Goal: Find specific page/section: Find specific page/section

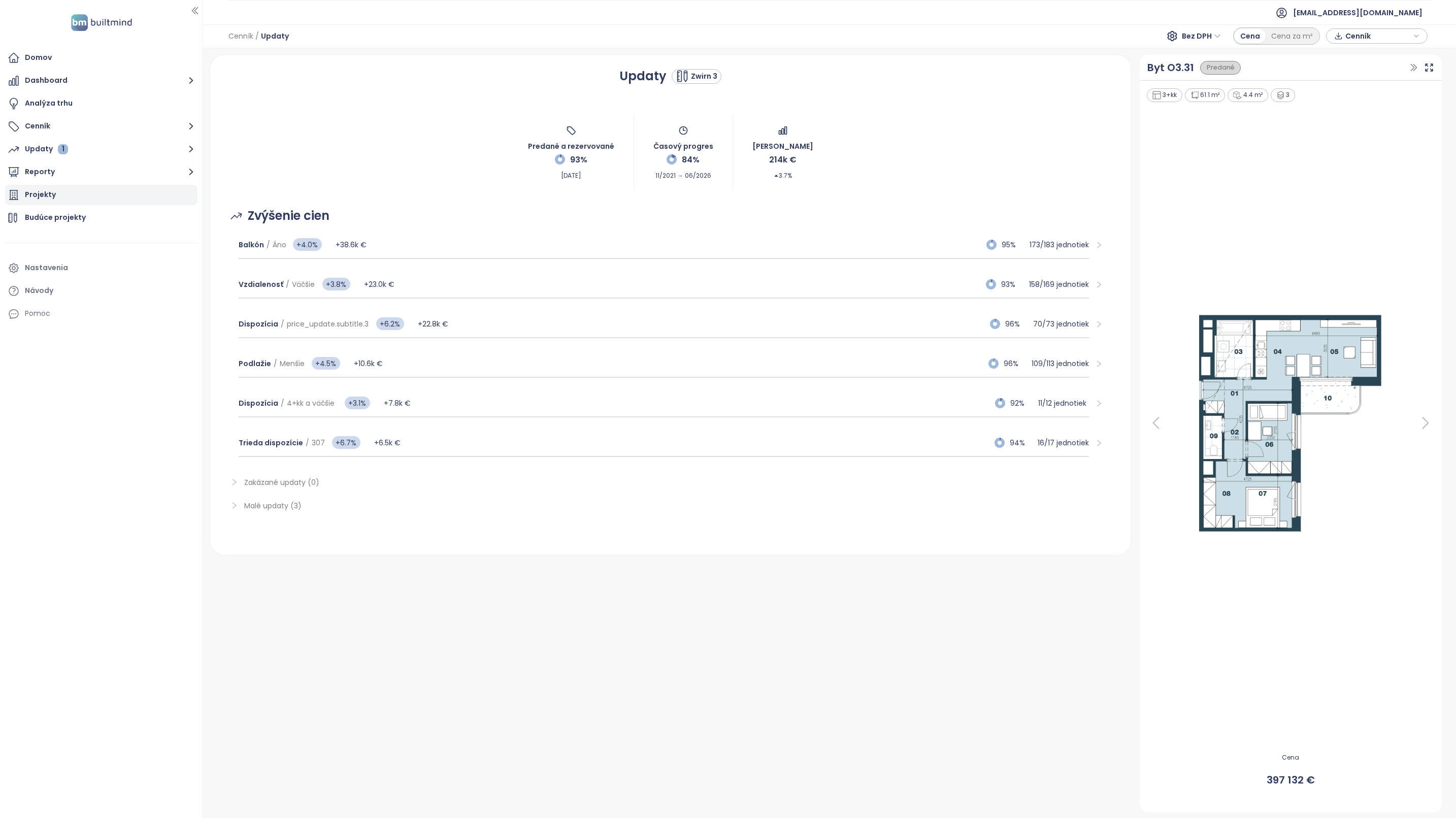
click at [43, 198] on div "Projekty" at bounding box center [40, 194] width 31 height 12
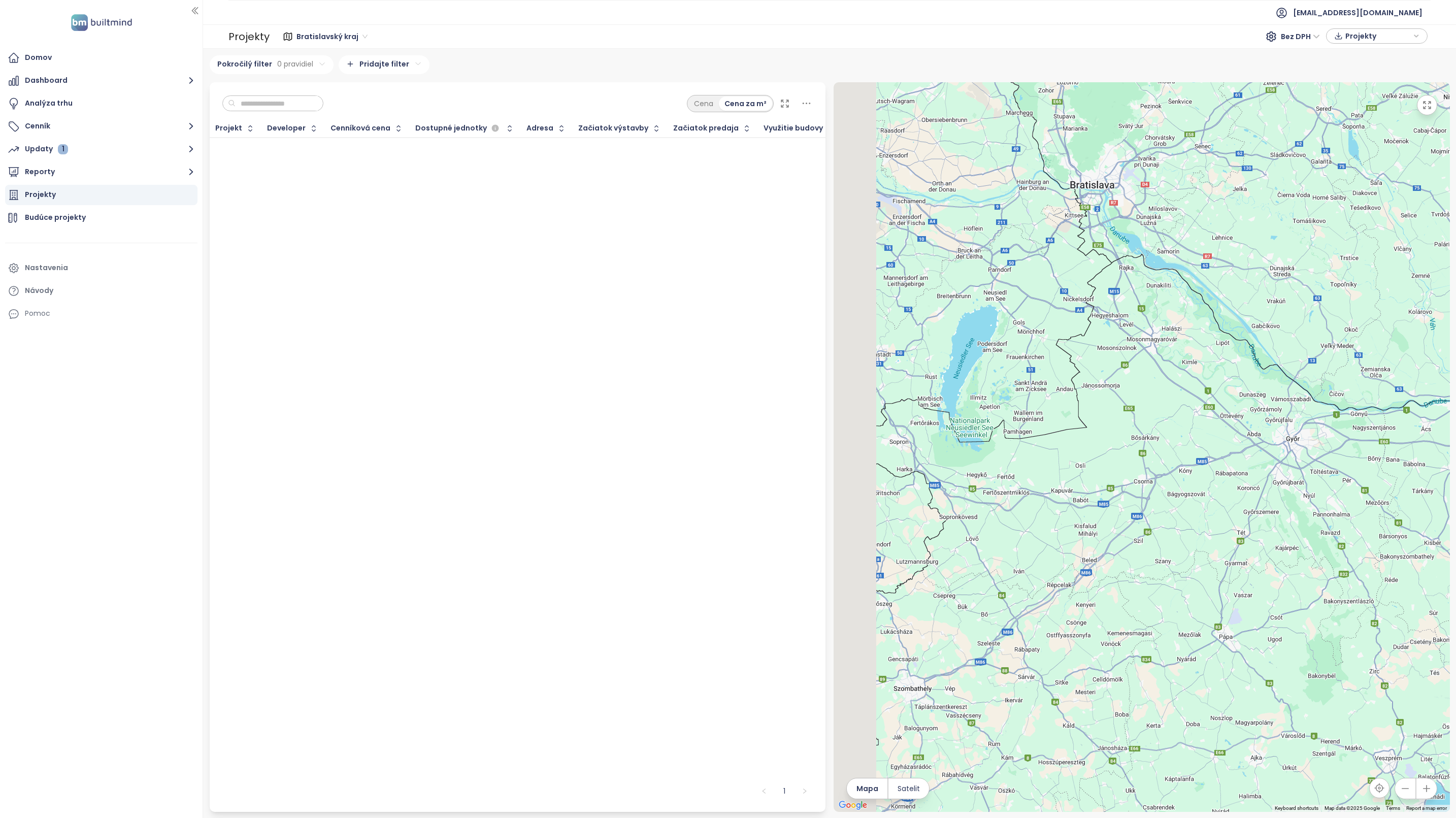
drag, startPoint x: 916, startPoint y: 384, endPoint x: 1124, endPoint y: 422, distance: 211.4
click at [1124, 422] on div at bounding box center [1142, 447] width 616 height 730
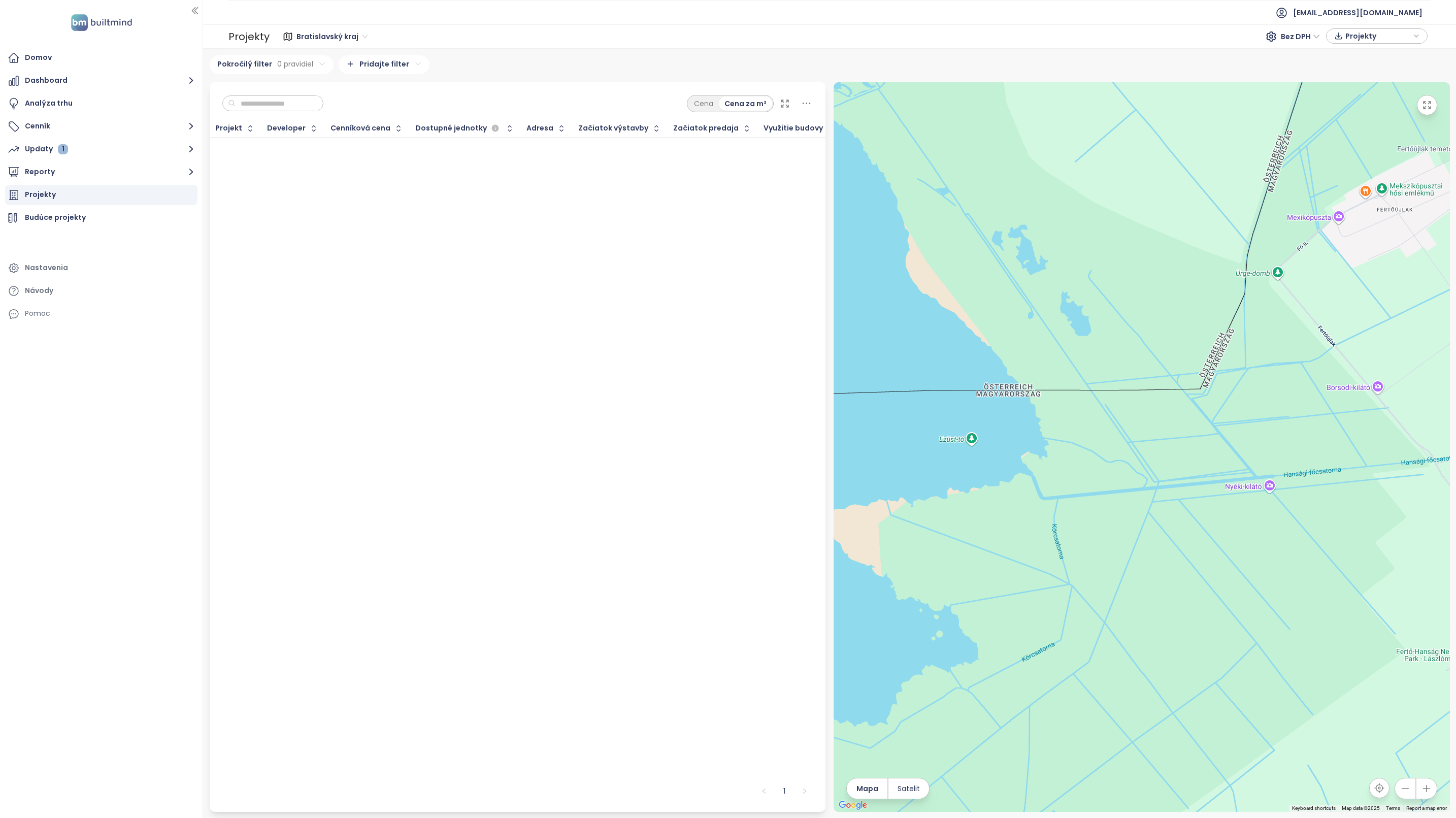
drag, startPoint x: 1304, startPoint y: 536, endPoint x: 864, endPoint y: 540, distance: 440.0
click at [864, 540] on div at bounding box center [1142, 447] width 616 height 730
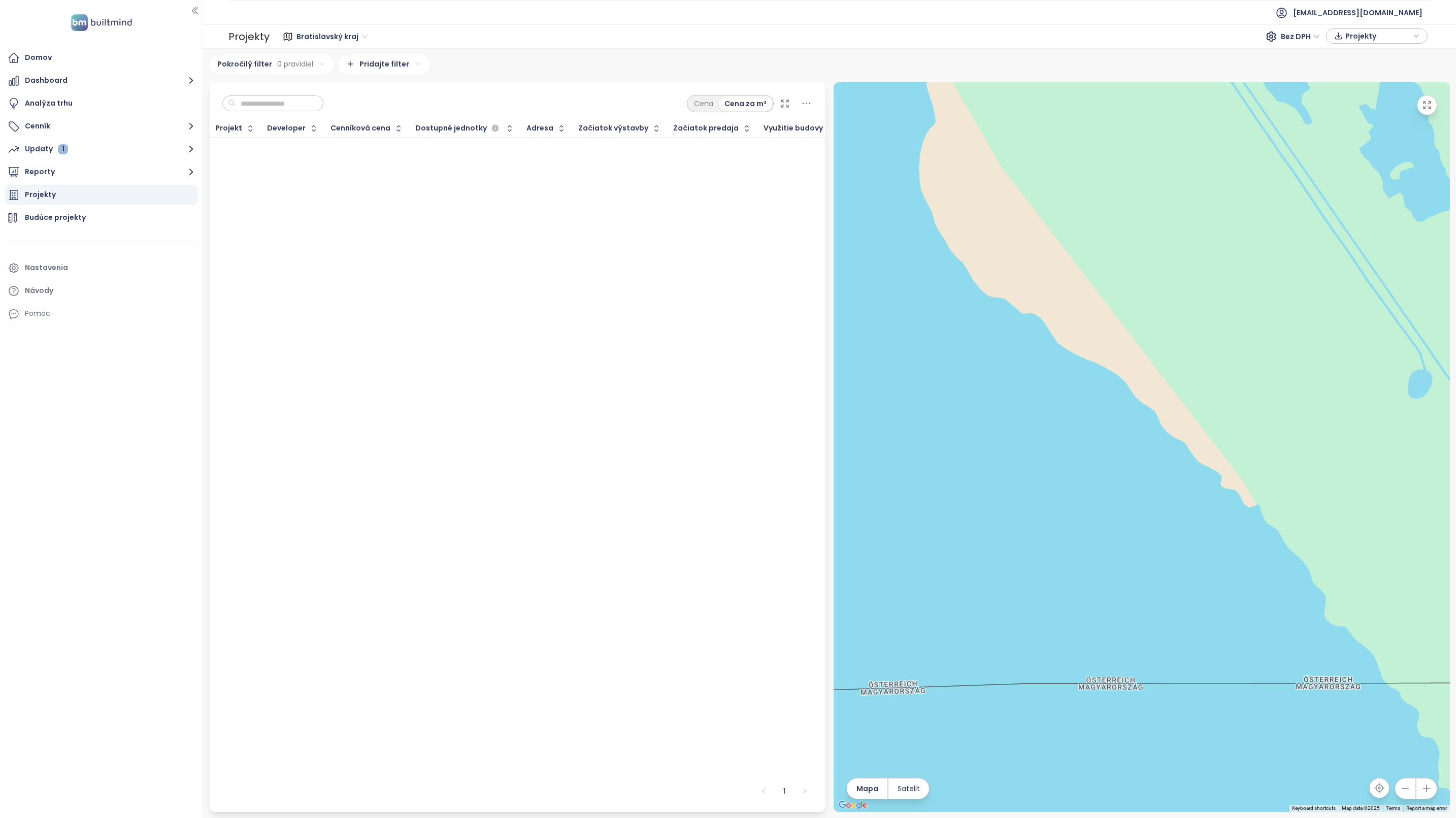
drag, startPoint x: 1132, startPoint y: 424, endPoint x: 1221, endPoint y: 451, distance: 93.0
click at [1259, 453] on div at bounding box center [1142, 447] width 616 height 730
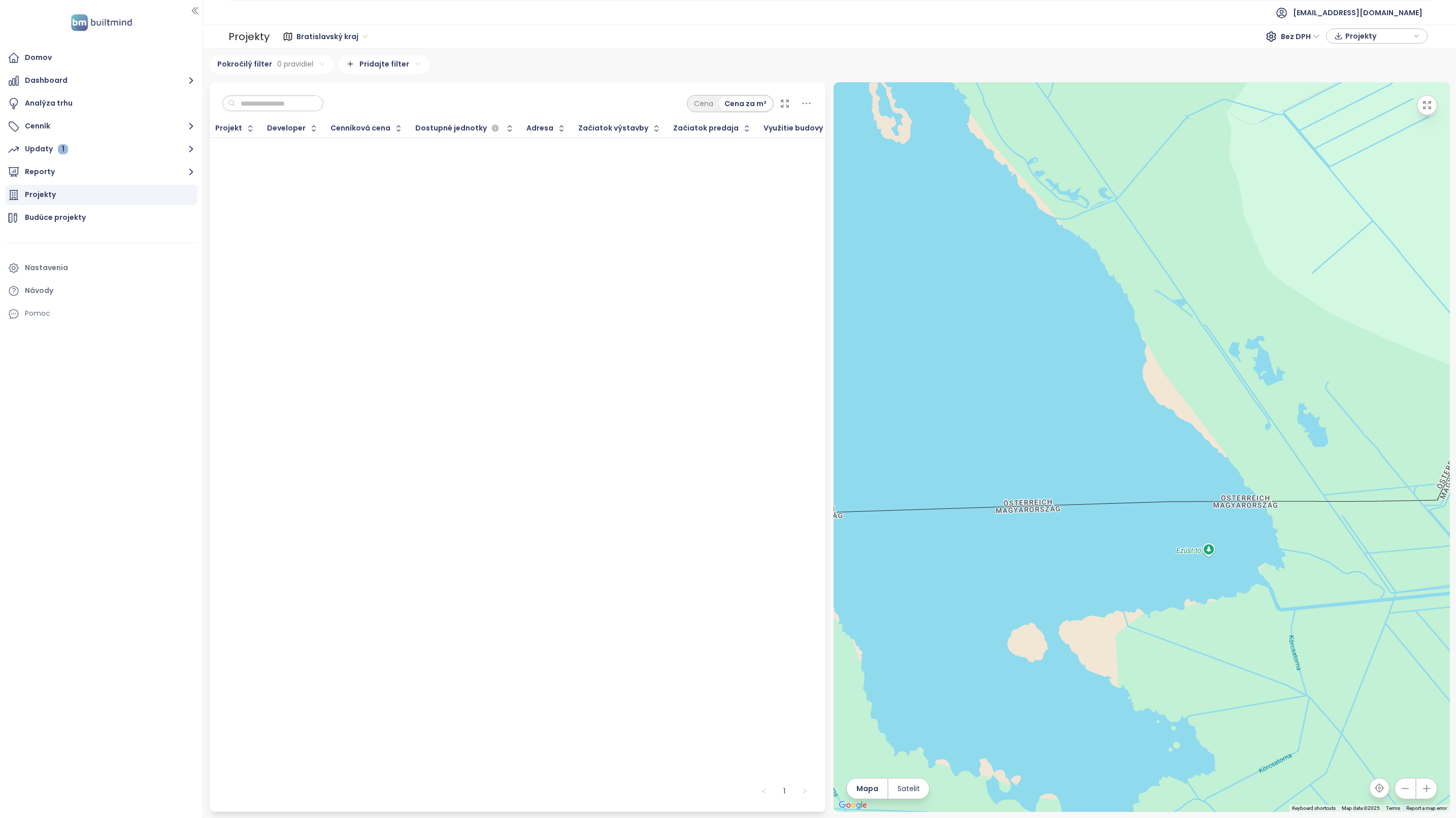
drag, startPoint x: 1030, startPoint y: 398, endPoint x: 1275, endPoint y: 480, distance: 258.4
click at [1275, 480] on div at bounding box center [1142, 447] width 616 height 730
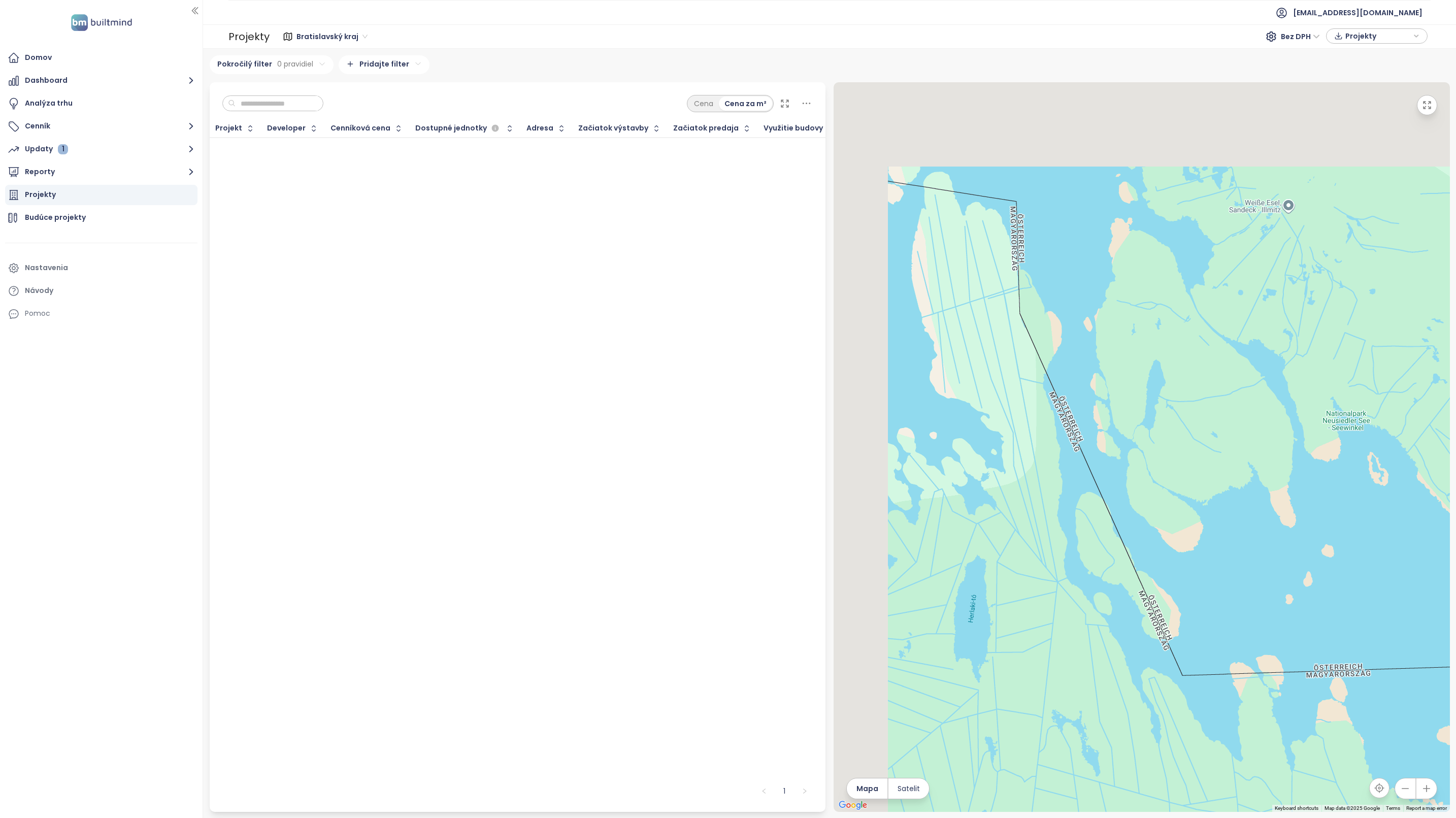
drag, startPoint x: 1090, startPoint y: 410, endPoint x: 1323, endPoint y: 666, distance: 346.2
click at [1382, 704] on div at bounding box center [1142, 447] width 616 height 730
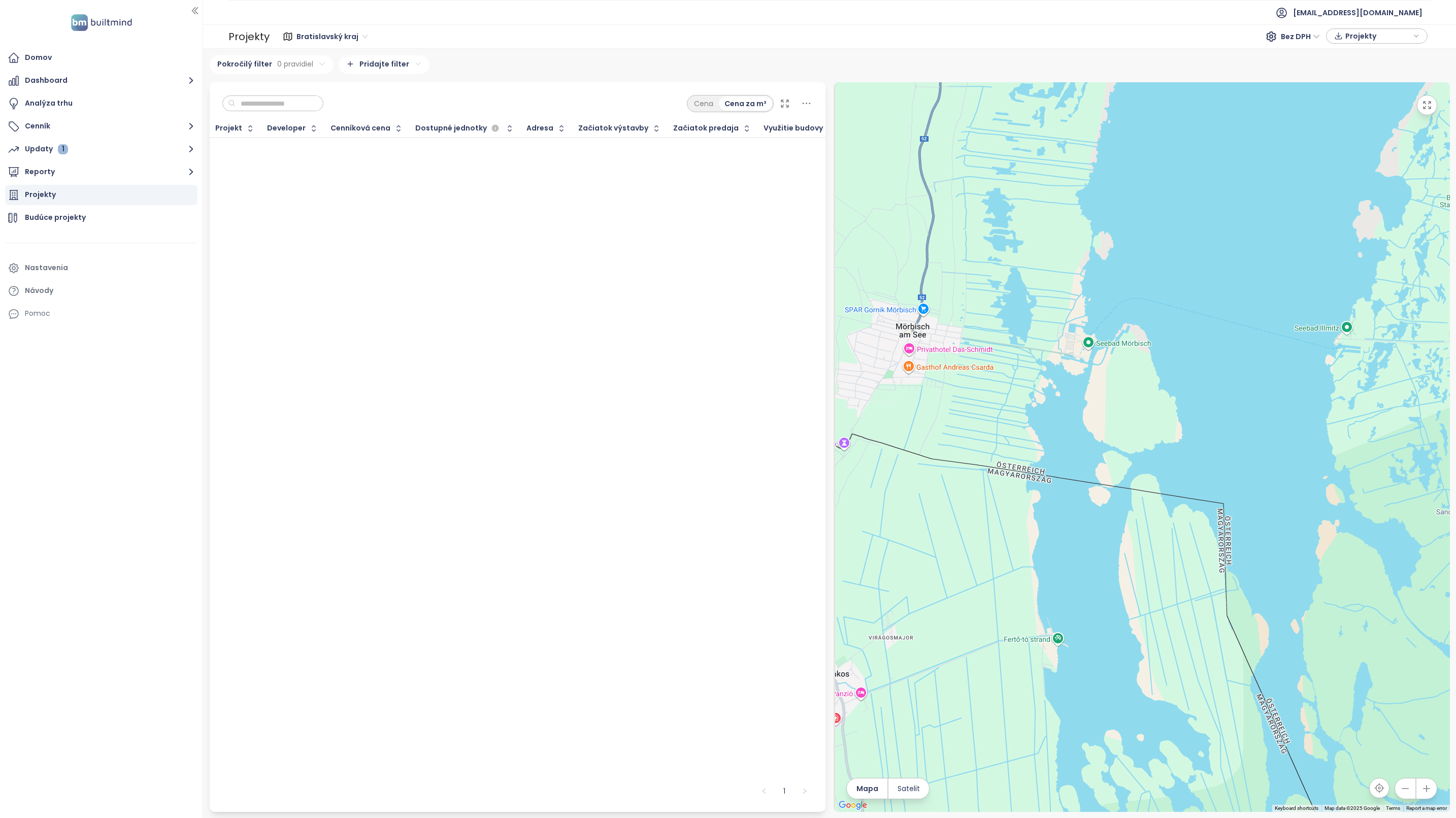
drag, startPoint x: 1123, startPoint y: 419, endPoint x: 1154, endPoint y: 620, distance: 203.4
click at [1154, 619] on div at bounding box center [1142, 447] width 616 height 730
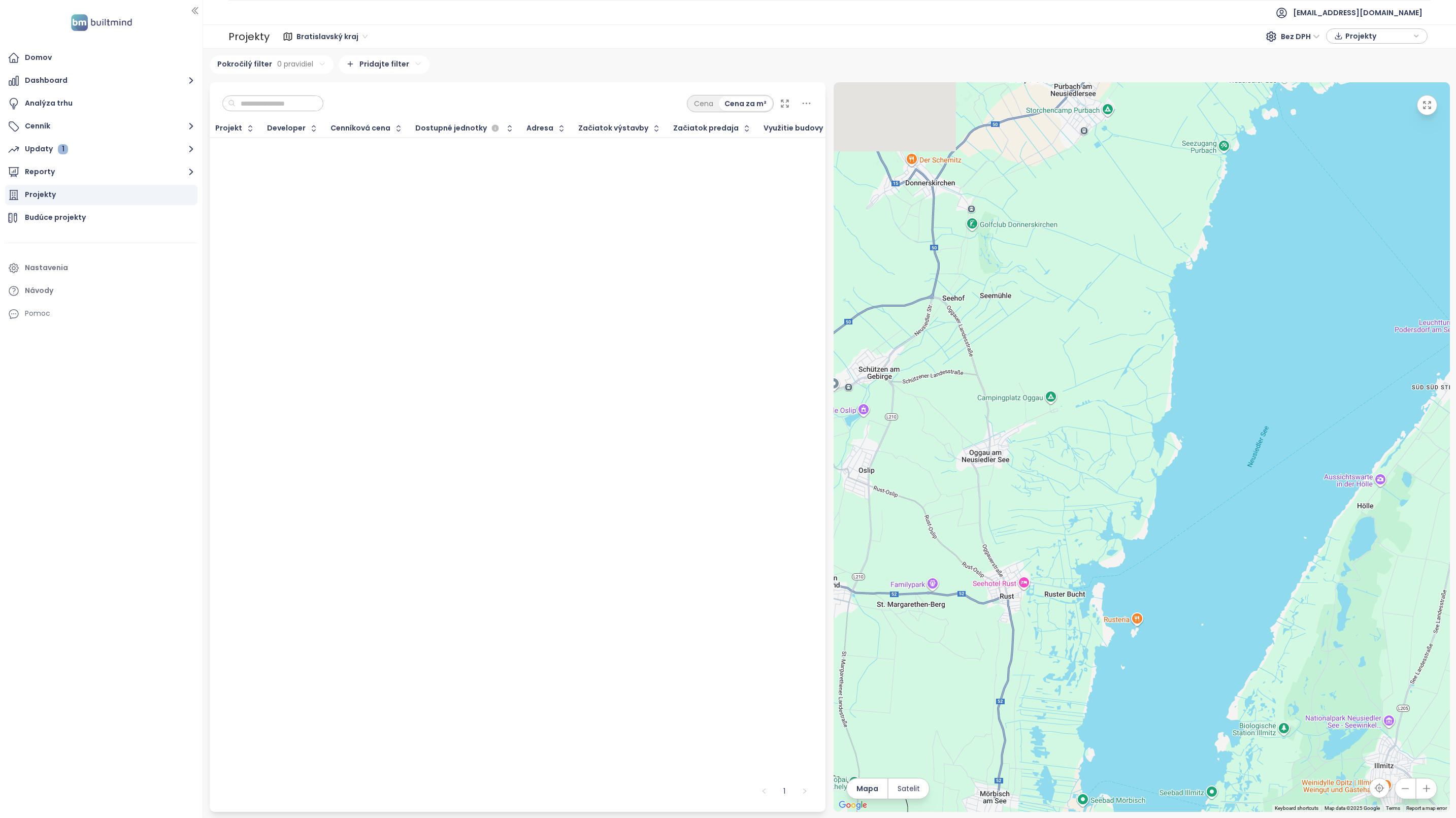
drag, startPoint x: 1099, startPoint y: 474, endPoint x: 1092, endPoint y: 678, distance: 204.1
click at [1092, 678] on div at bounding box center [1142, 447] width 616 height 730
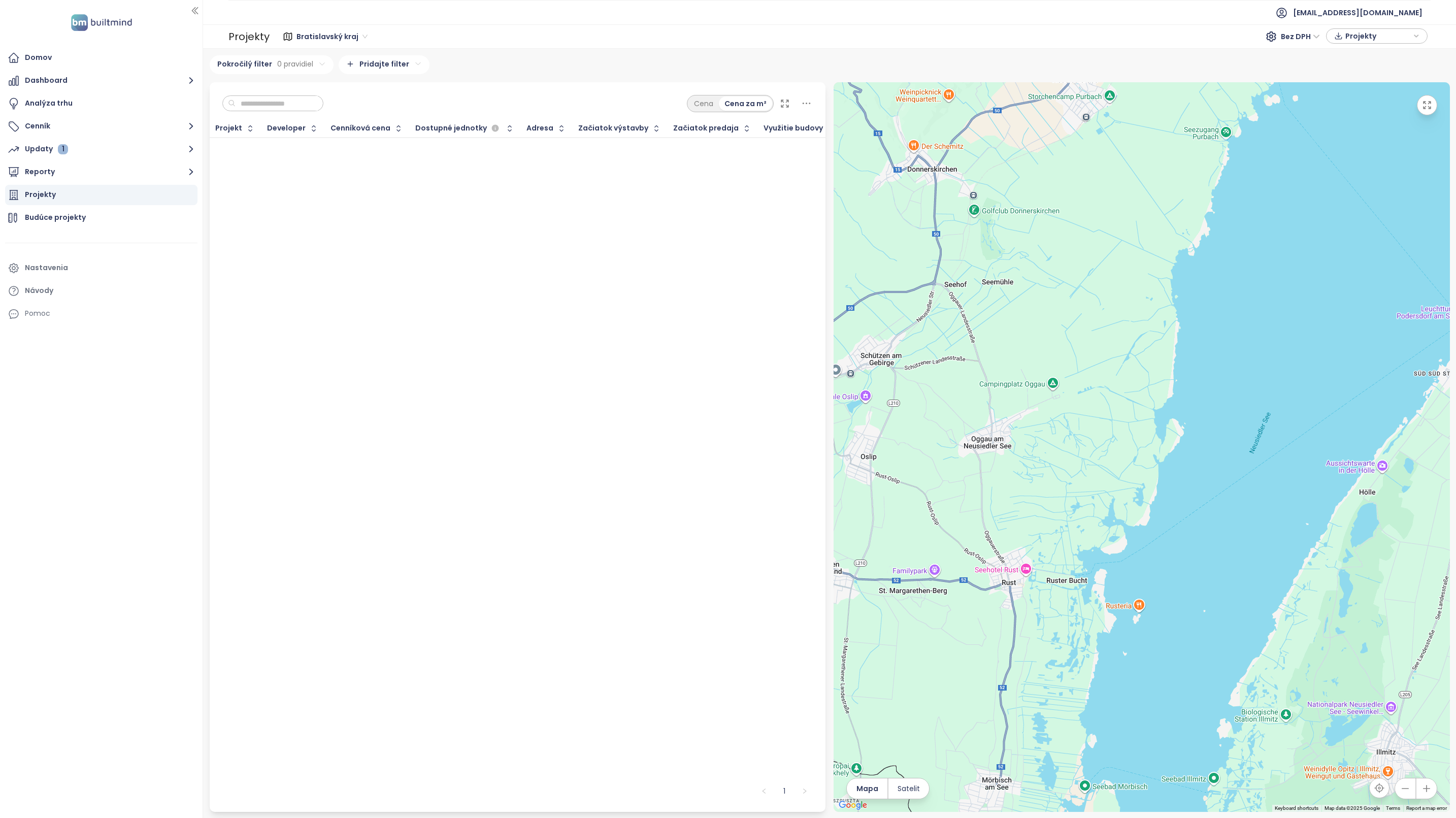
drag, startPoint x: 1036, startPoint y: 660, endPoint x: 1033, endPoint y: 626, distance: 34.1
click at [1033, 626] on div at bounding box center [1142, 447] width 616 height 730
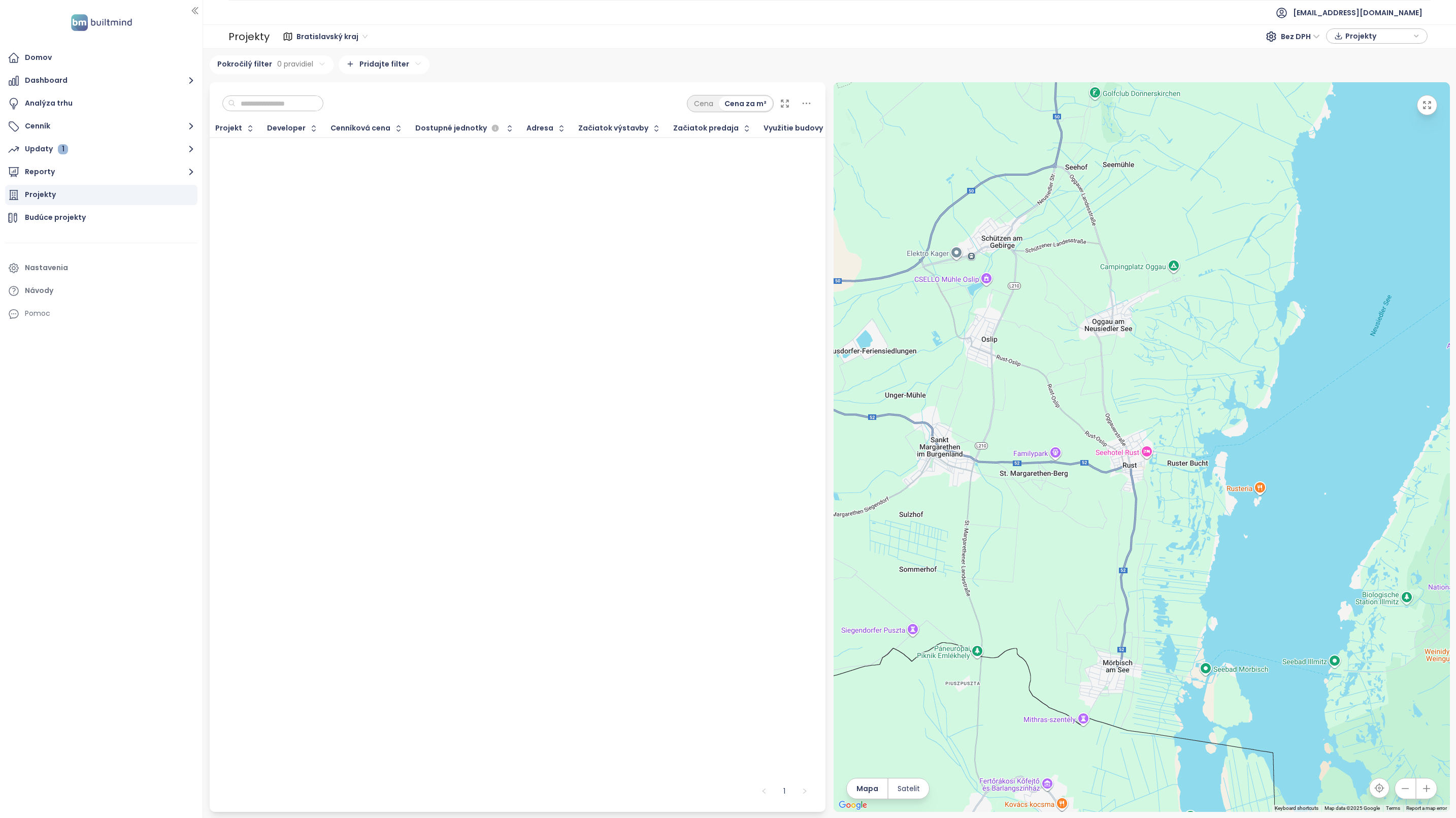
drag, startPoint x: 1205, startPoint y: 656, endPoint x: 1050, endPoint y: 430, distance: 274.0
click at [1060, 447] on div at bounding box center [1142, 447] width 616 height 730
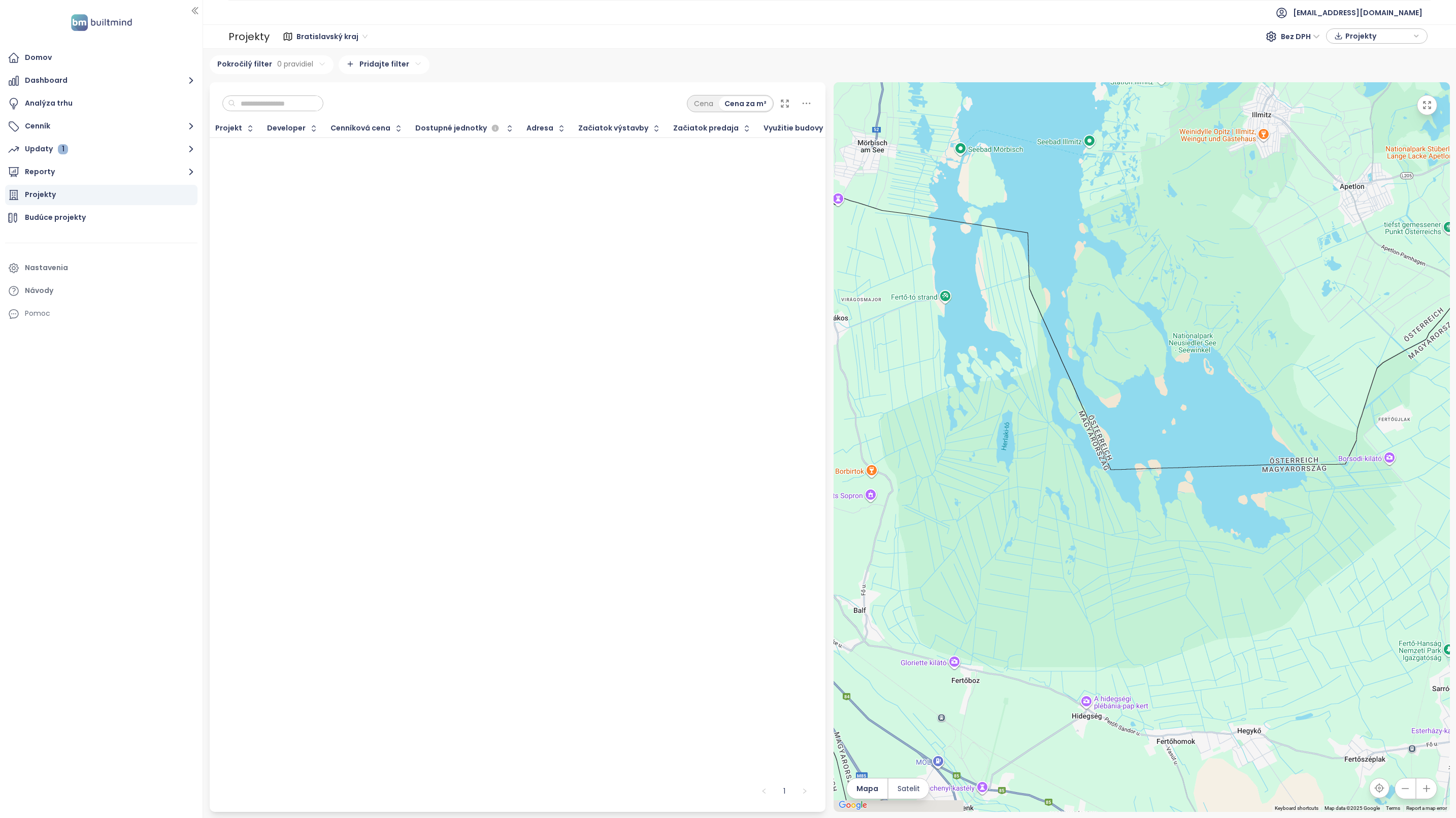
drag, startPoint x: 1100, startPoint y: 463, endPoint x: 1308, endPoint y: 646, distance: 277.0
click at [1308, 646] on div at bounding box center [1142, 447] width 616 height 730
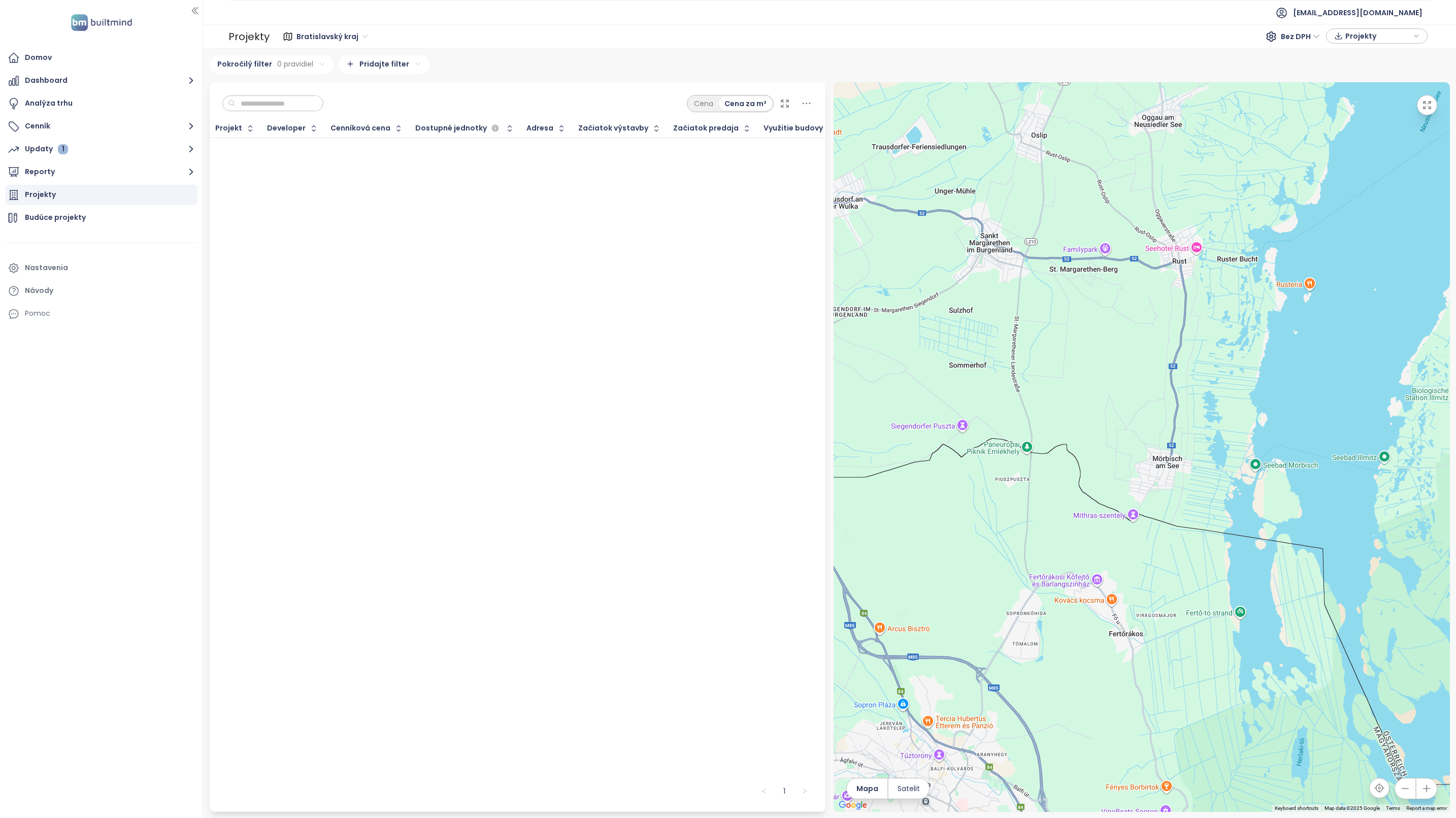
drag, startPoint x: 989, startPoint y: 439, endPoint x: 1095, endPoint y: 556, distance: 157.9
click at [1094, 562] on div at bounding box center [1142, 447] width 616 height 730
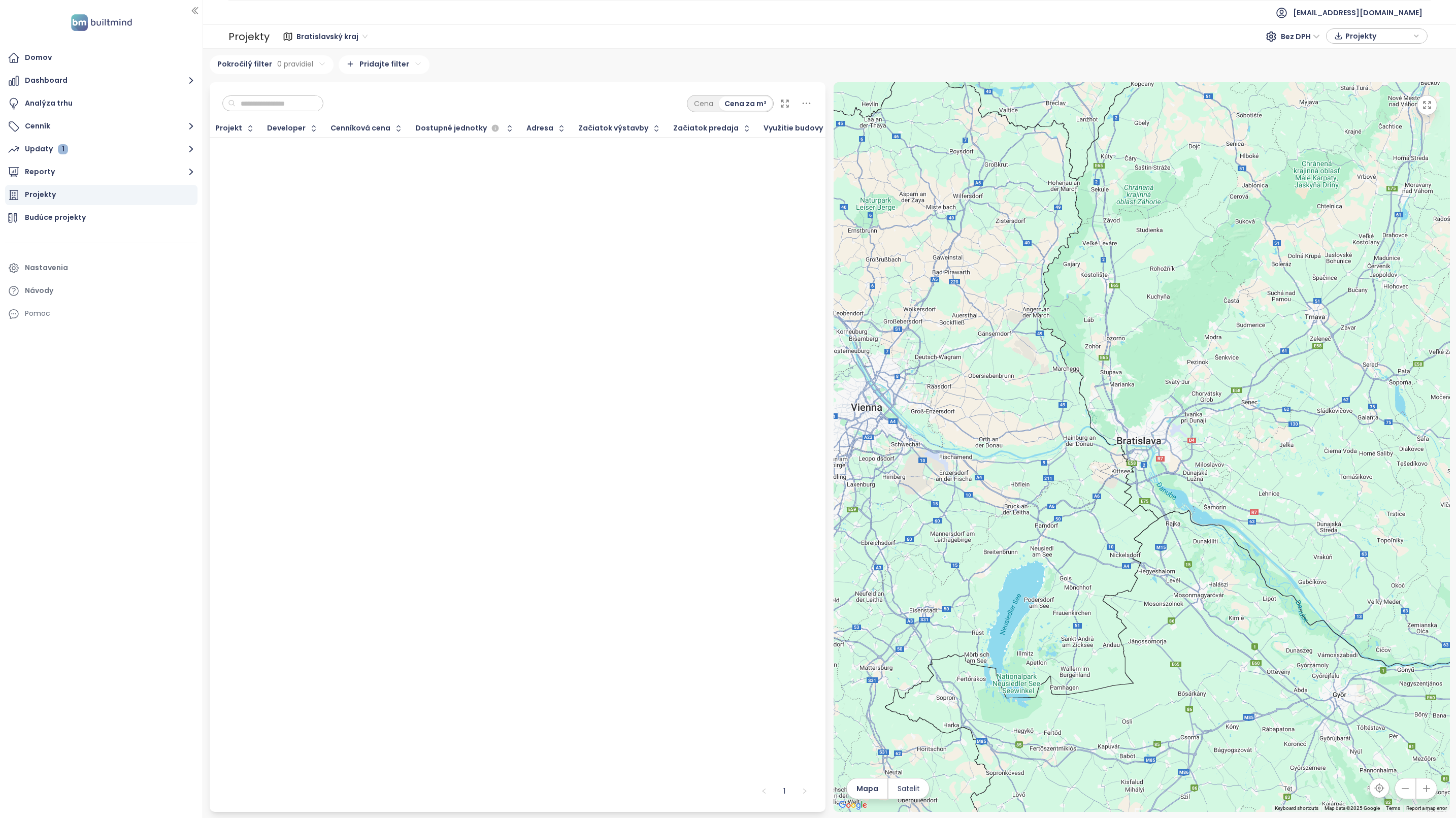
drag, startPoint x: 1002, startPoint y: 390, endPoint x: 1119, endPoint y: 524, distance: 177.9
click at [1119, 524] on div at bounding box center [1142, 447] width 616 height 730
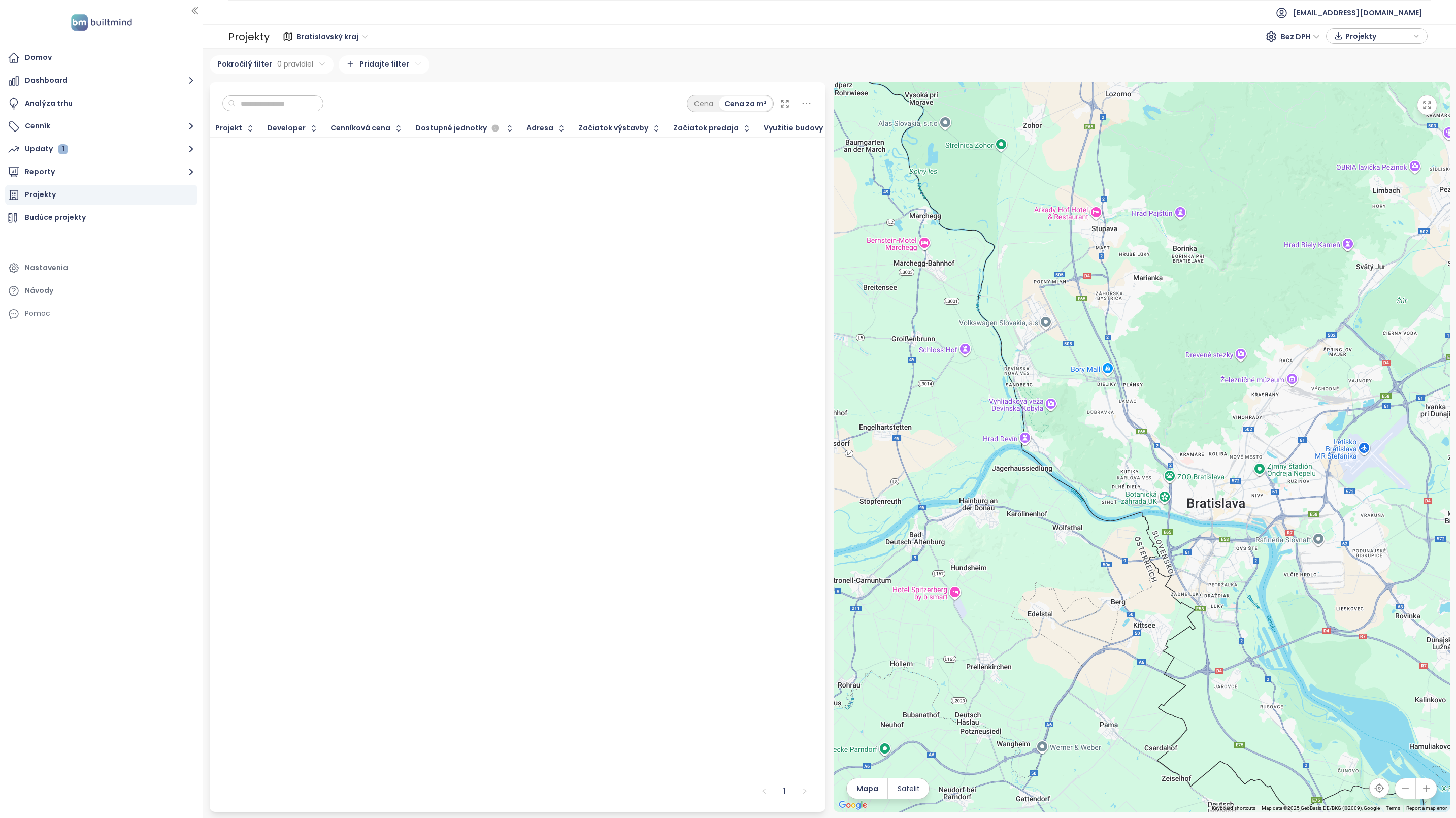
drag, startPoint x: 1038, startPoint y: 336, endPoint x: 1143, endPoint y: 428, distance: 139.6
click at [1143, 428] on div at bounding box center [1142, 447] width 616 height 730
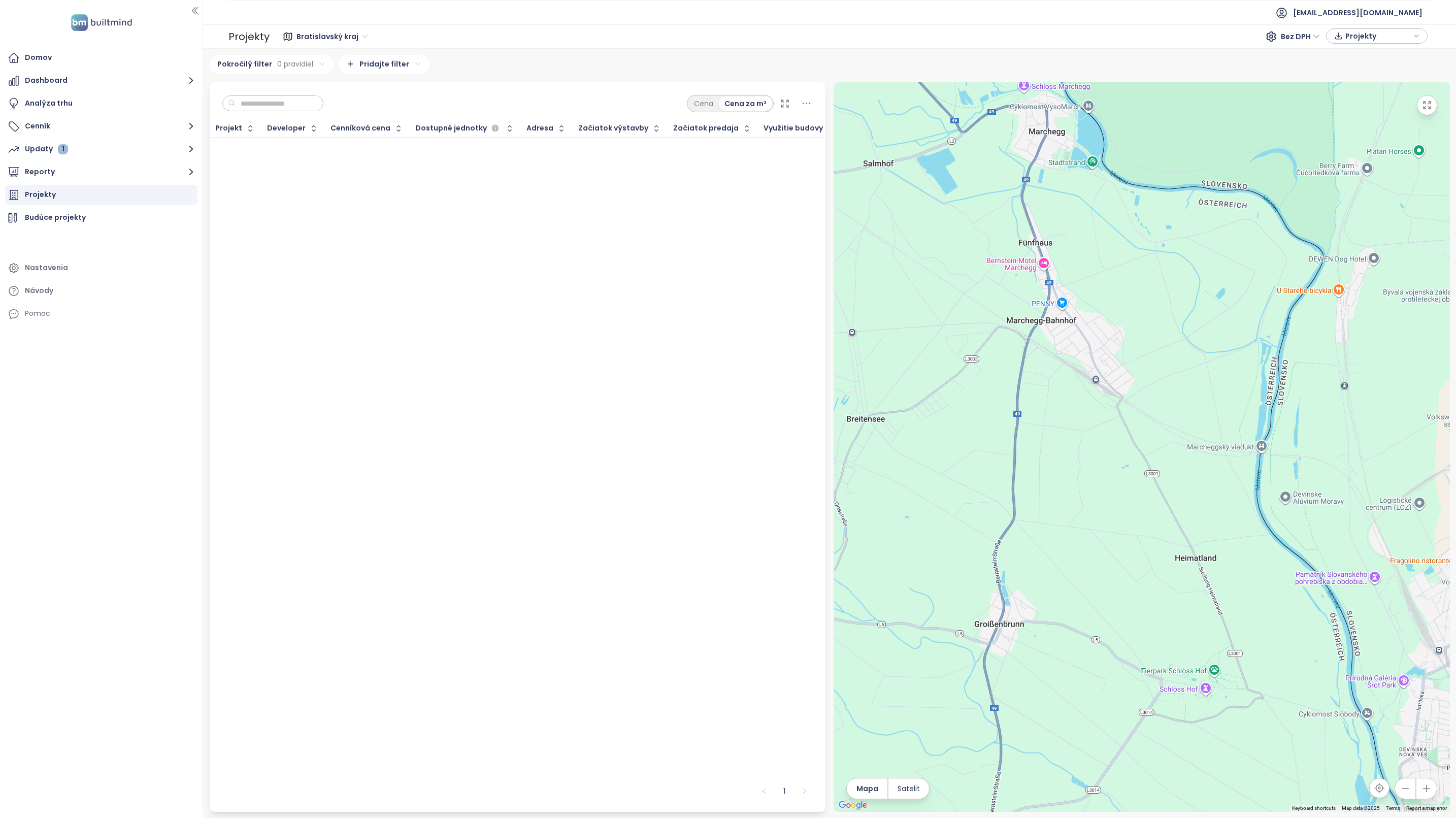
drag, startPoint x: 961, startPoint y: 302, endPoint x: 1264, endPoint y: 539, distance: 384.7
click at [1267, 542] on div at bounding box center [1142, 447] width 616 height 730
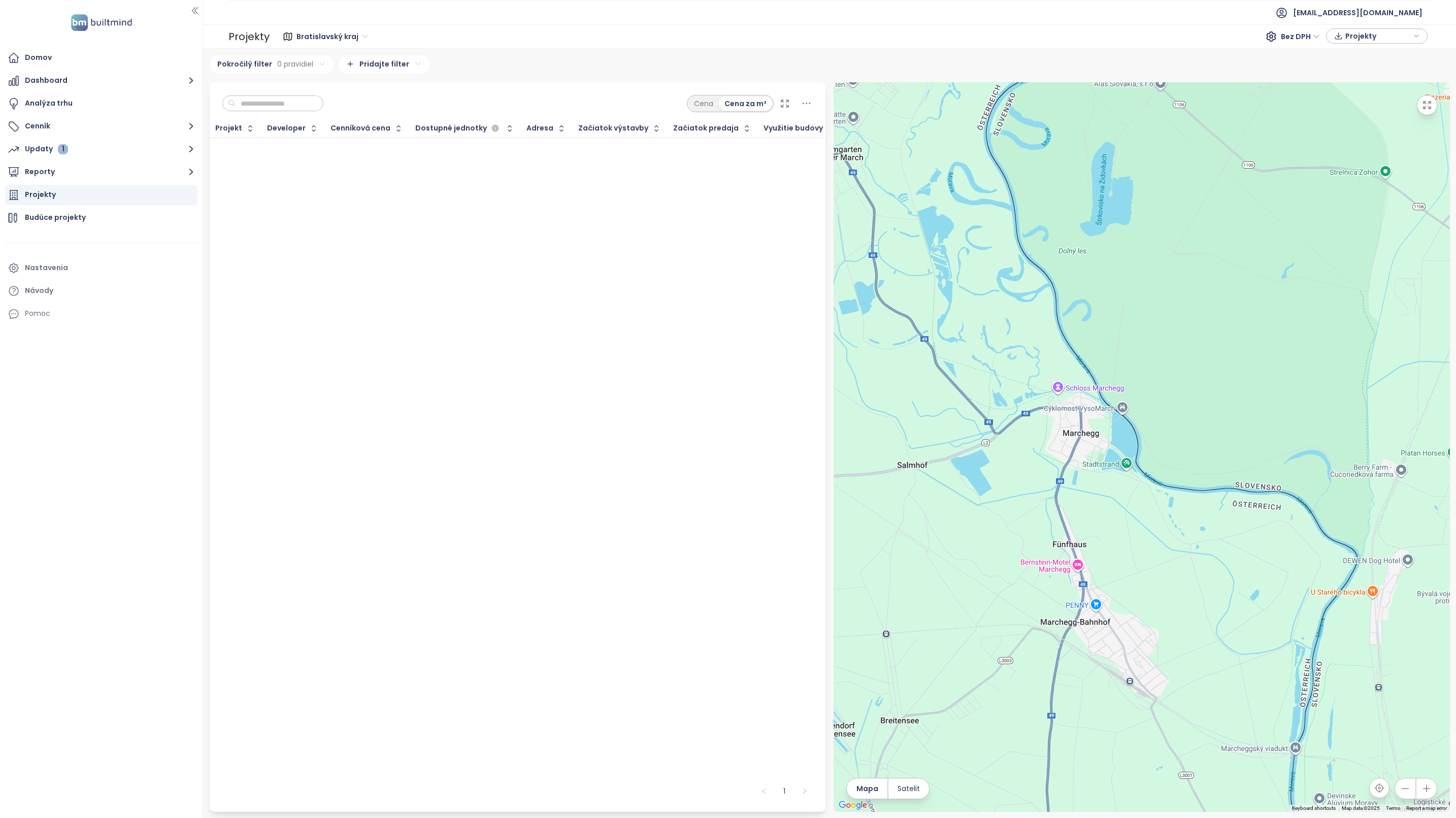
drag, startPoint x: 1277, startPoint y: 323, endPoint x: 1311, endPoint y: 631, distance: 309.9
click at [1311, 631] on div at bounding box center [1142, 447] width 616 height 730
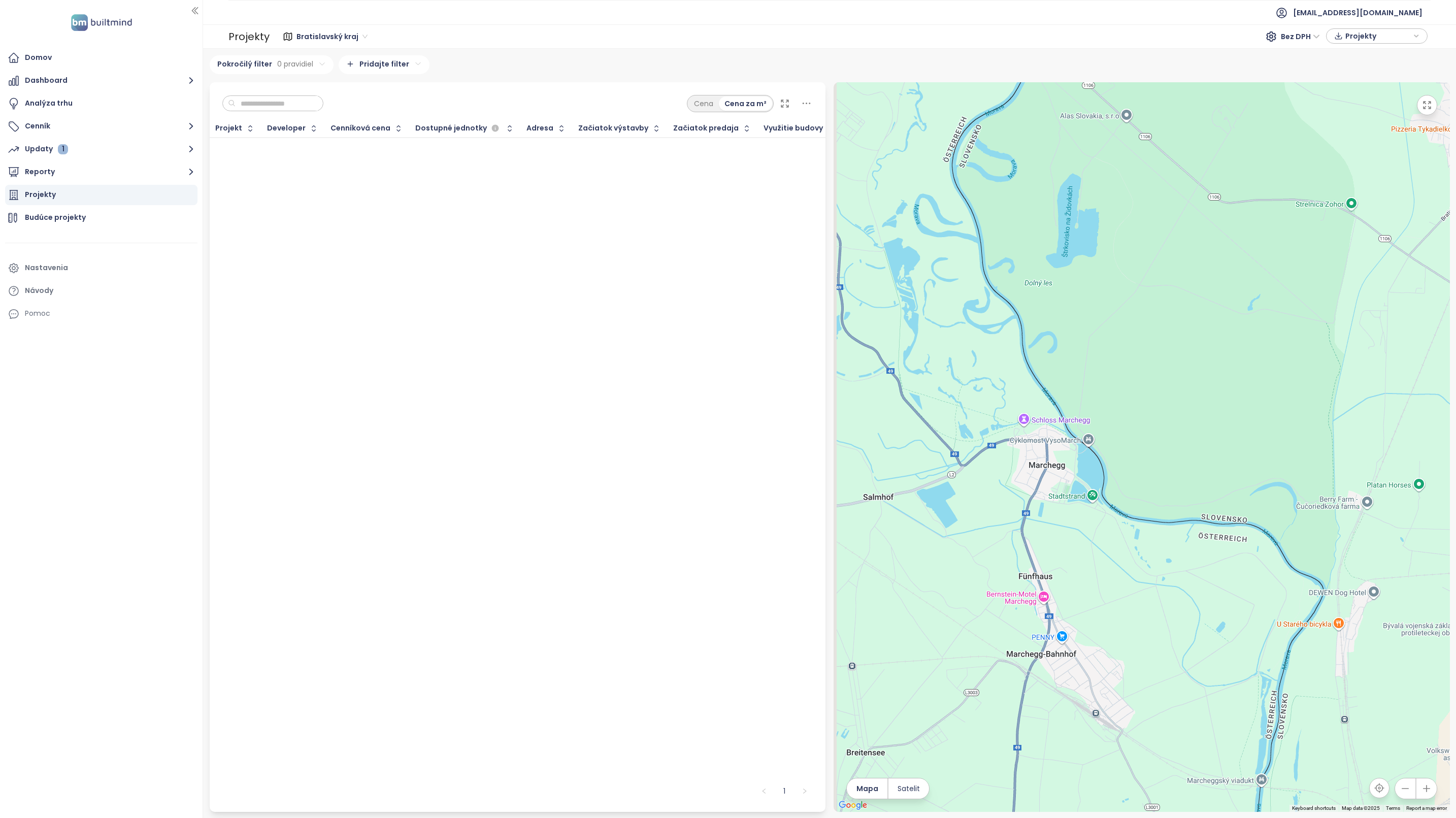
drag, startPoint x: 1035, startPoint y: 511, endPoint x: 1380, endPoint y: 453, distance: 349.8
click at [1380, 453] on div at bounding box center [1142, 447] width 616 height 730
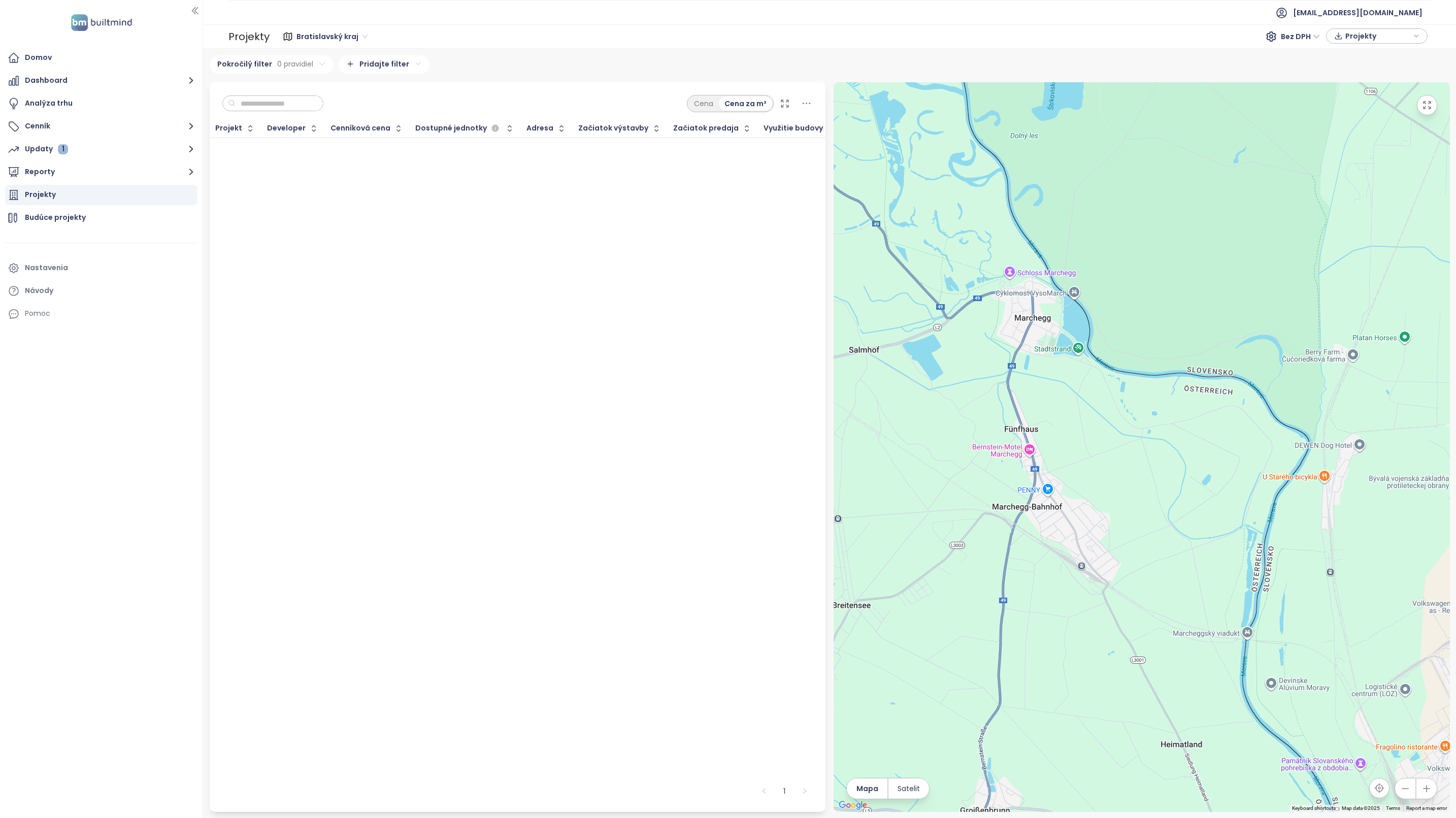
drag, startPoint x: 1194, startPoint y: 508, endPoint x: 1083, endPoint y: 351, distance: 192.3
click at [1083, 352] on div at bounding box center [1142, 447] width 616 height 730
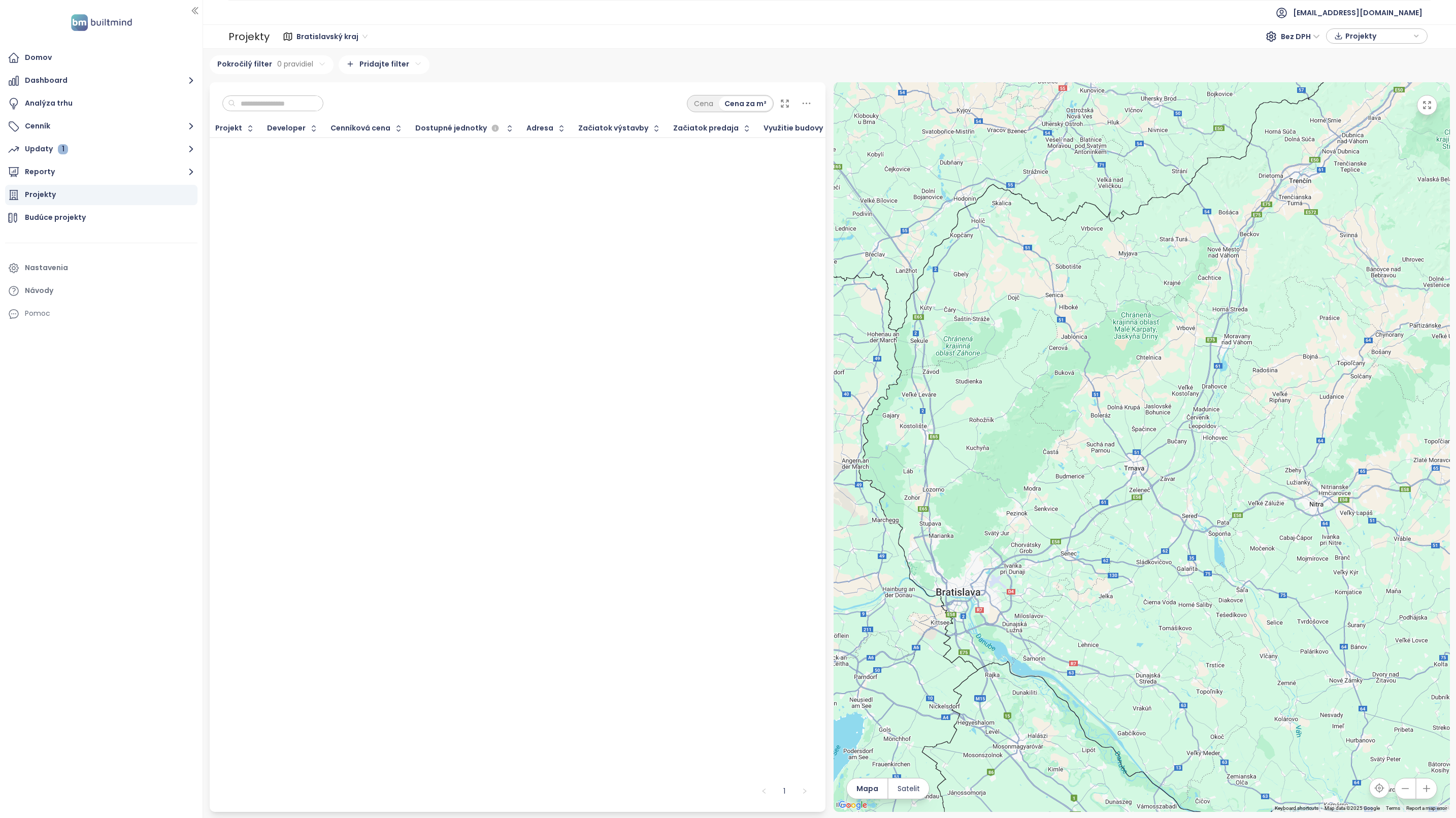
drag, startPoint x: 1281, startPoint y: 496, endPoint x: 1154, endPoint y: 618, distance: 176.1
click at [1154, 618] on div at bounding box center [1142, 447] width 616 height 730
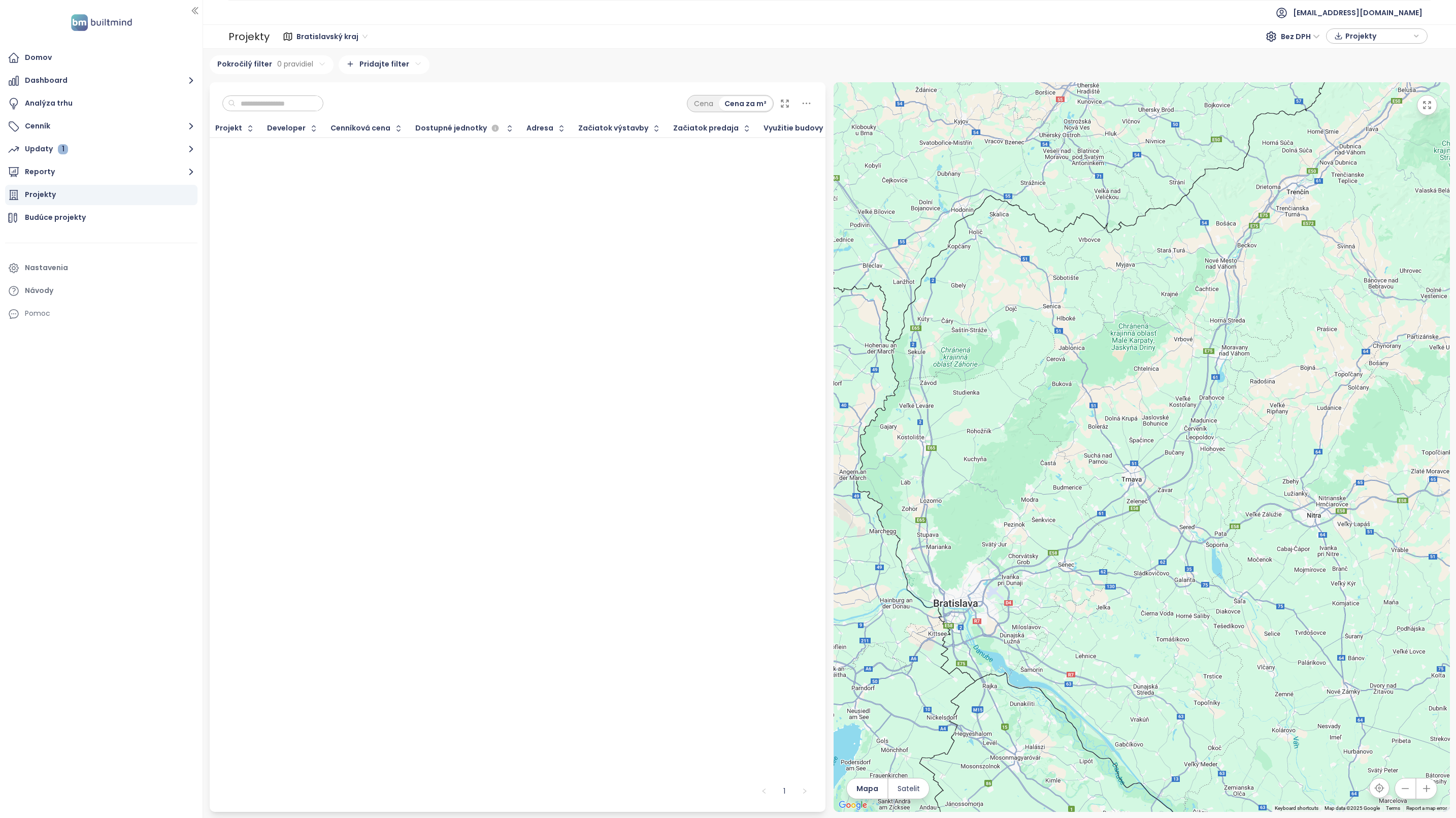
drag, startPoint x: 1154, startPoint y: 618, endPoint x: 1161, endPoint y: 624, distance: 9.2
click at [1161, 623] on div at bounding box center [1142, 447] width 616 height 730
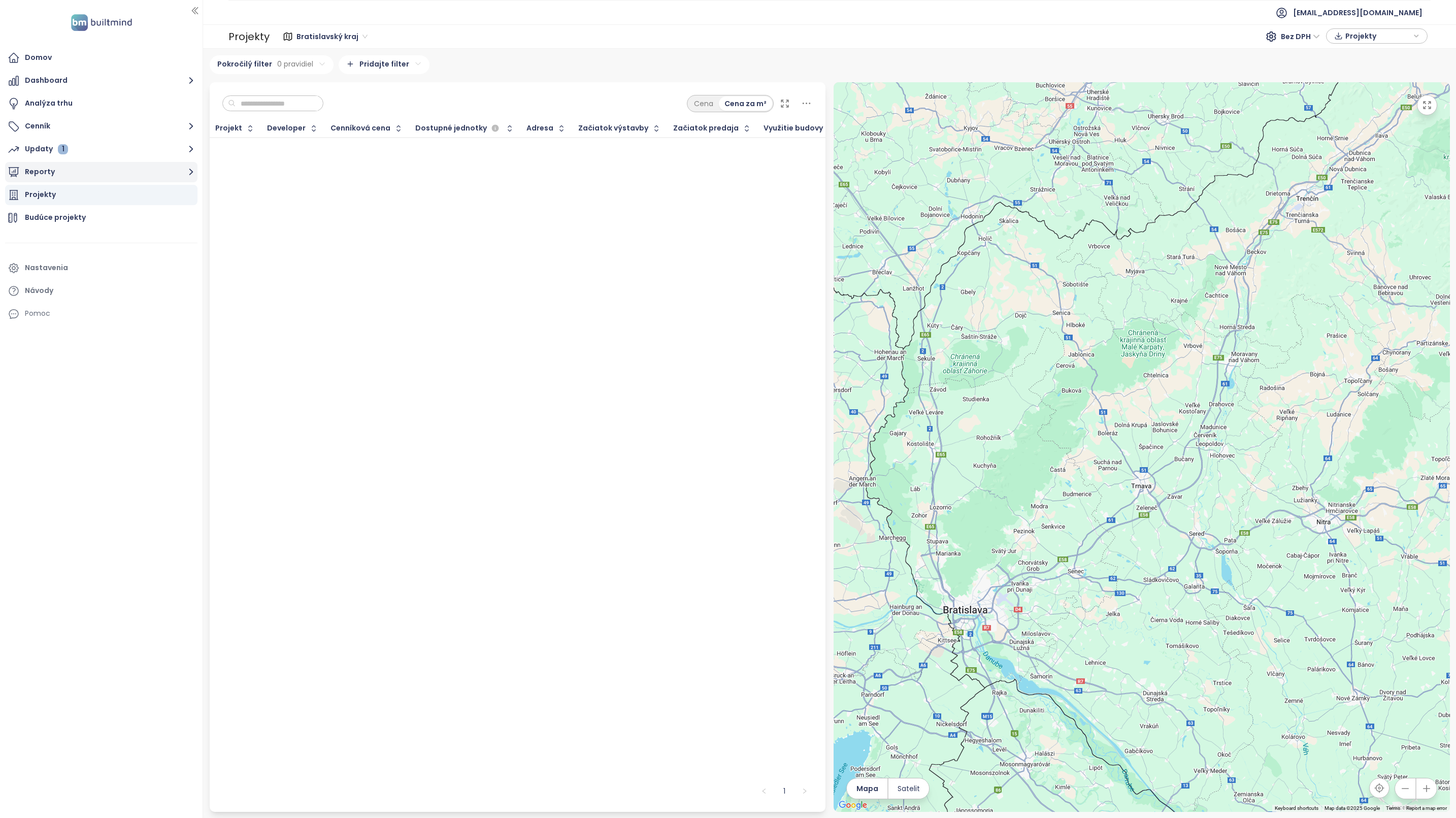
click at [29, 174] on button "Reporty" at bounding box center [101, 172] width 192 height 20
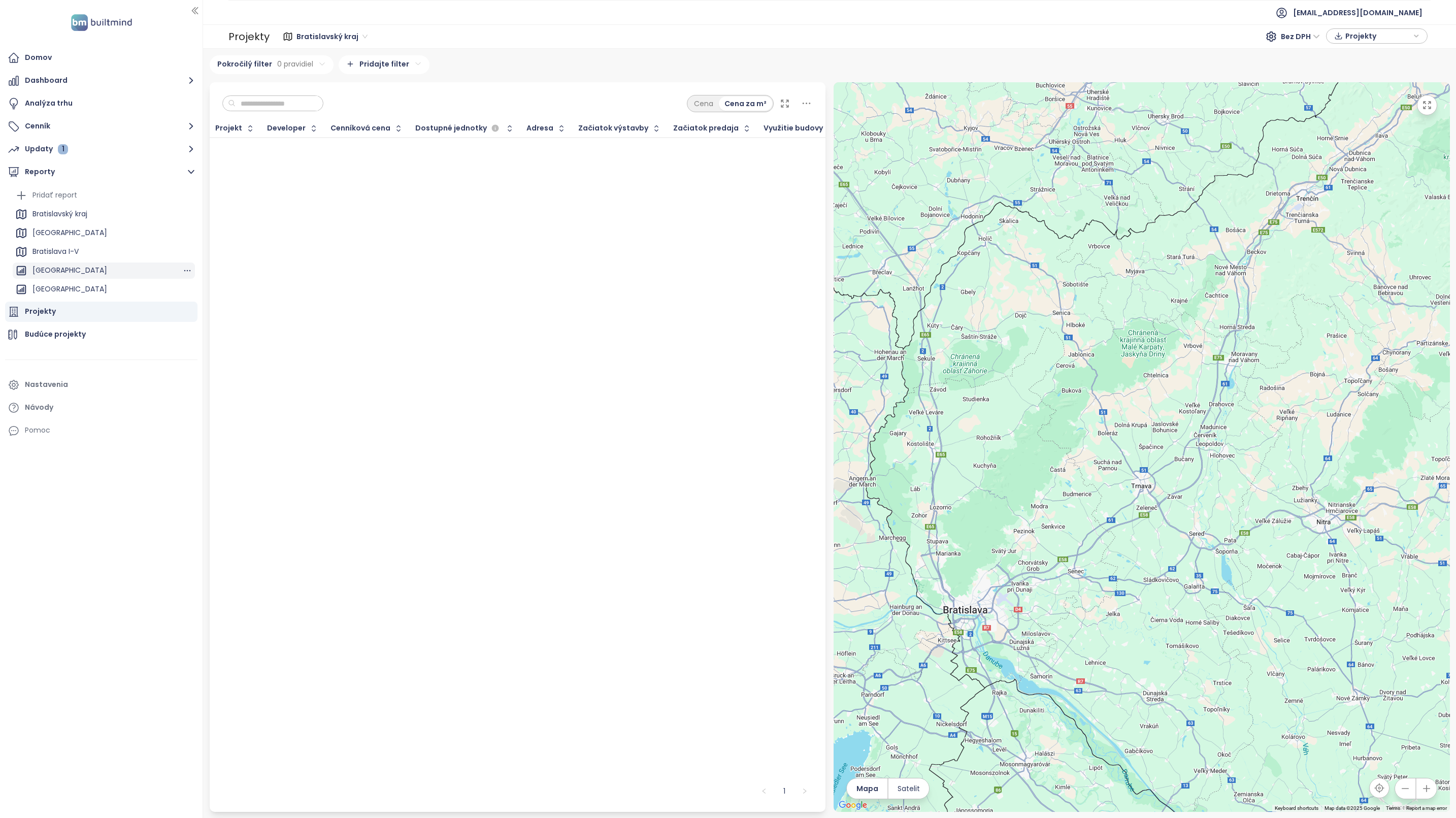
click at [78, 267] on div "[GEOGRAPHIC_DATA]" at bounding box center [70, 270] width 75 height 12
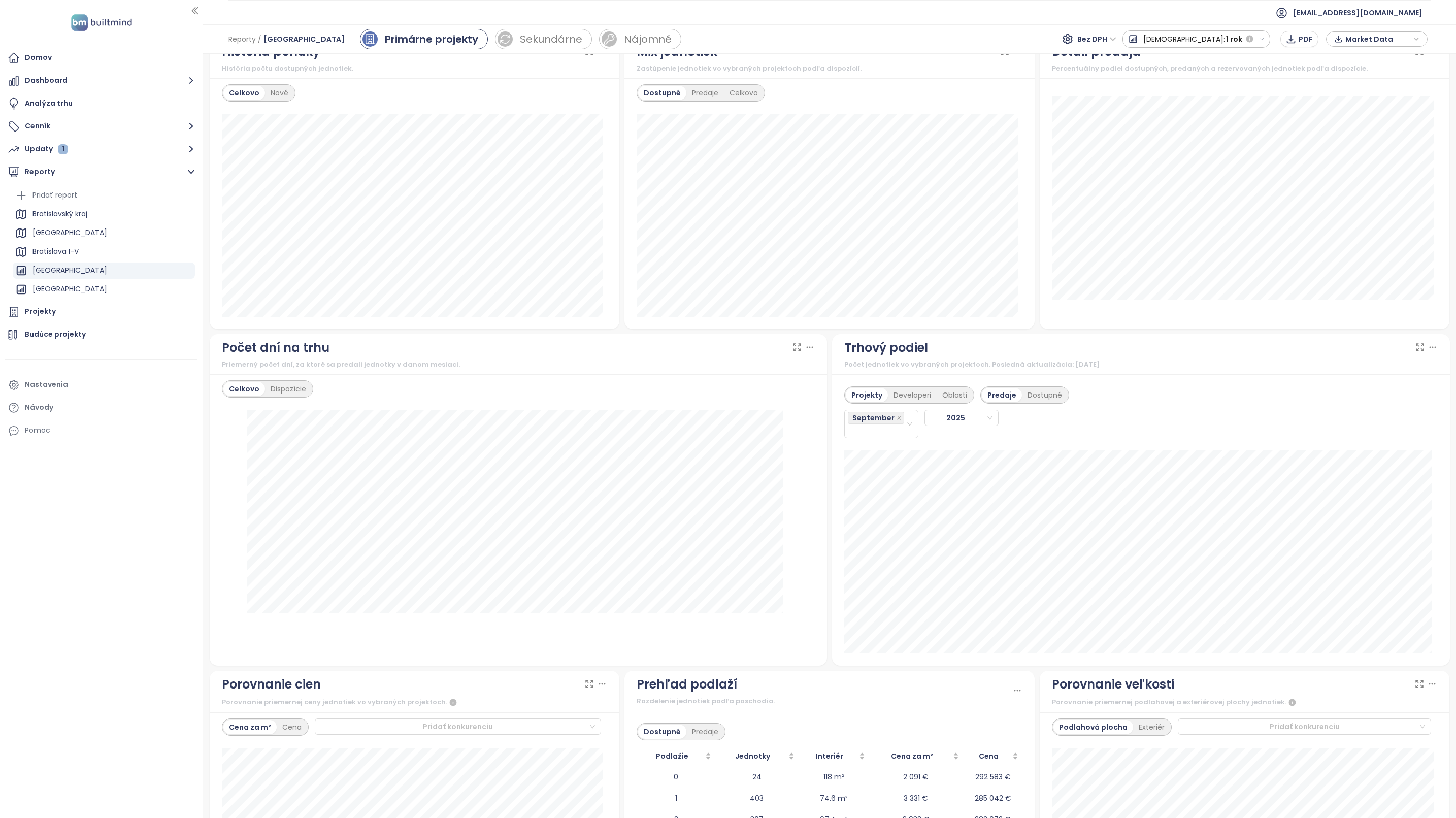
scroll to position [761, 0]
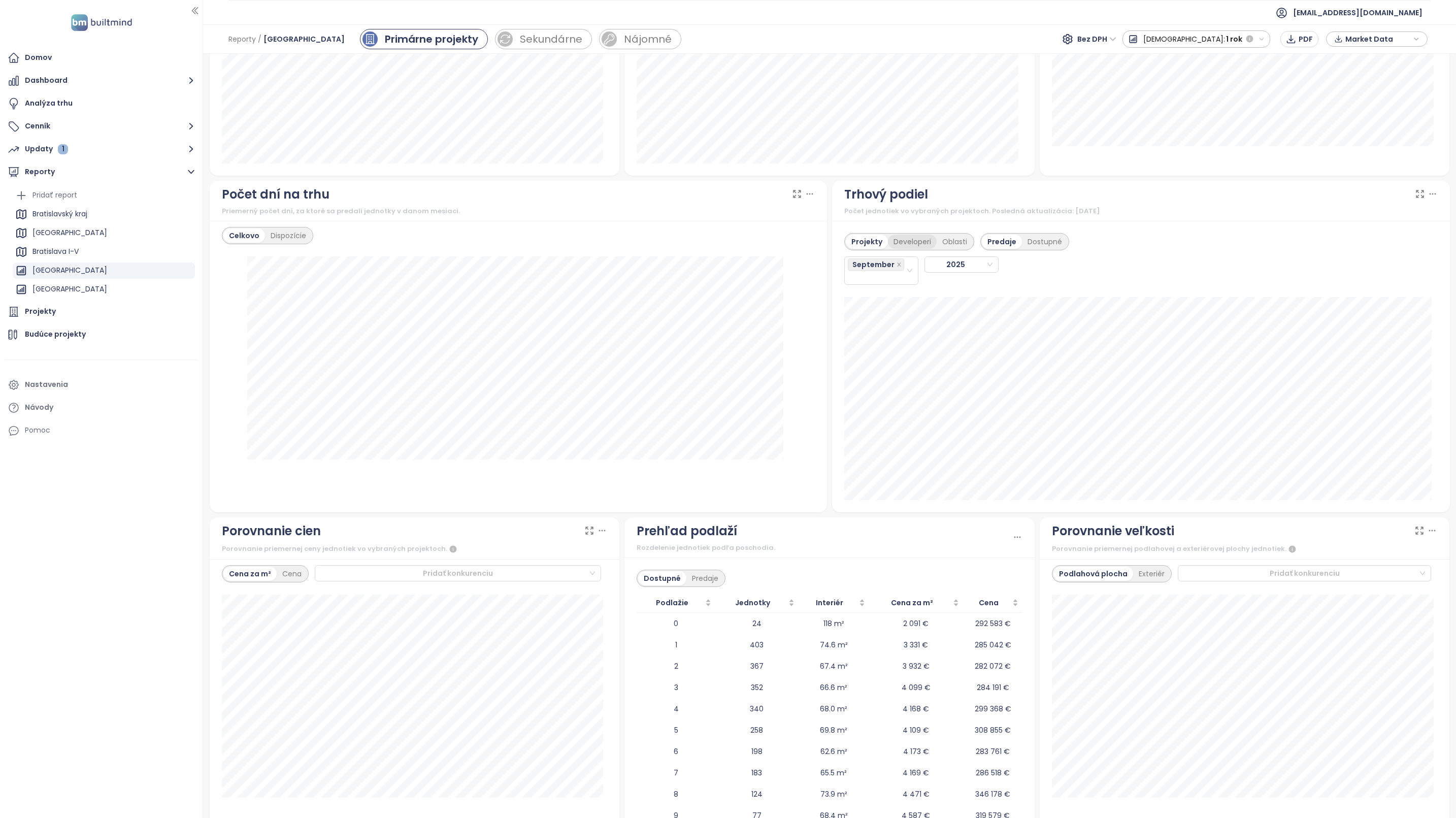
click at [902, 249] on div "Developeri" at bounding box center [912, 241] width 49 height 14
click at [887, 283] on div "September" at bounding box center [877, 270] width 58 height 27
click at [863, 399] on div "August" at bounding box center [875, 399] width 57 height 11
click at [855, 388] on div "July" at bounding box center [875, 385] width 57 height 11
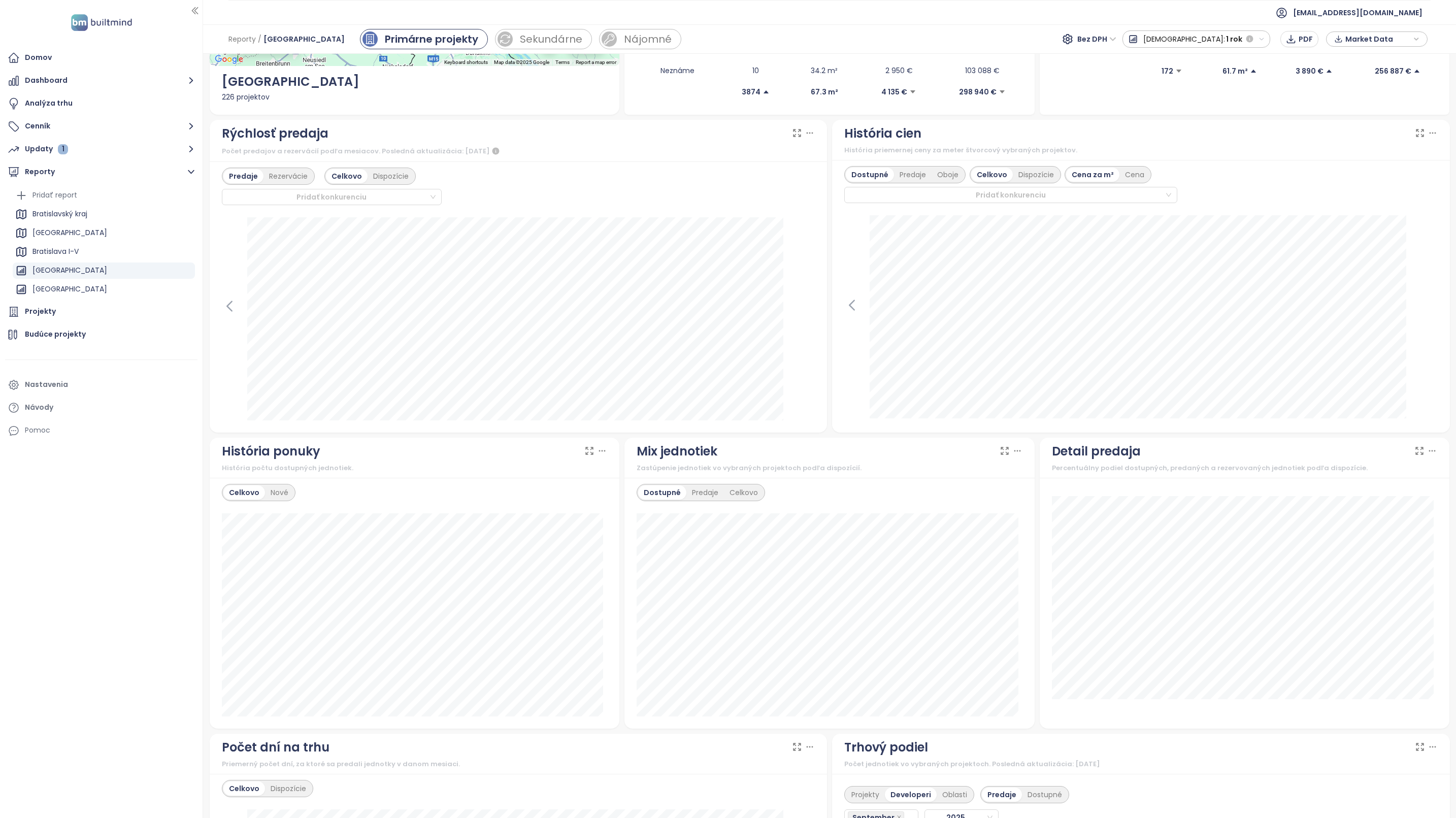
scroll to position [0, 0]
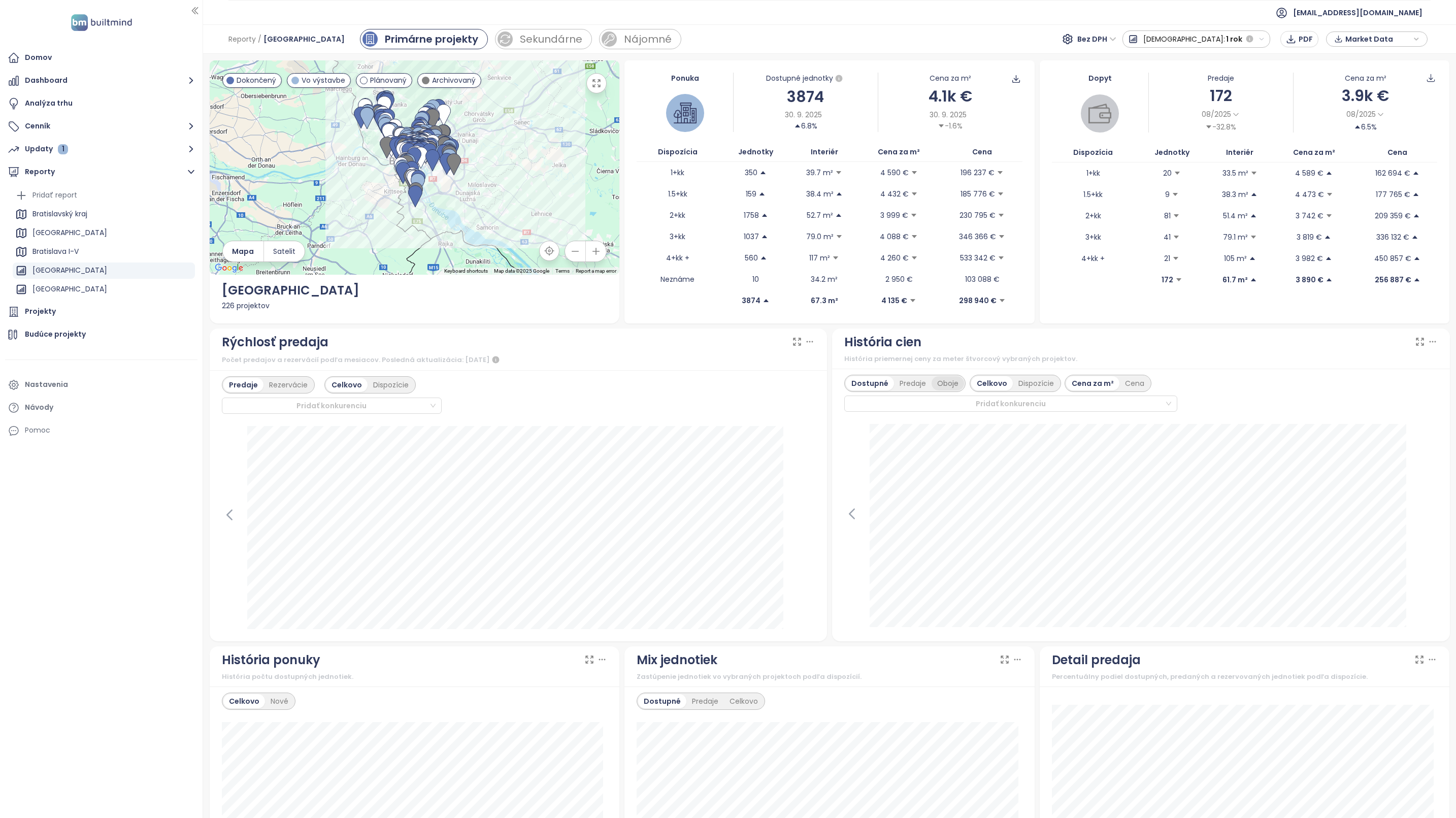
click at [940, 386] on div "Oboje" at bounding box center [947, 383] width 32 height 14
